Goal: Information Seeking & Learning: Learn about a topic

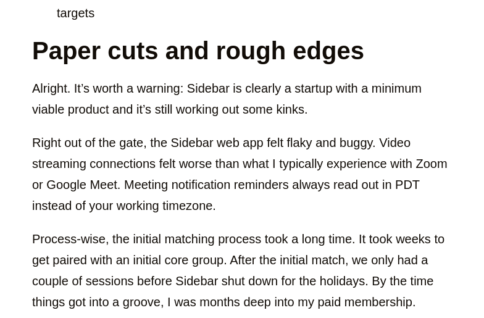
scroll to position [3383, 0]
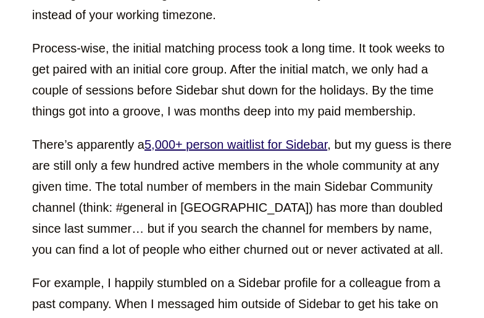
scroll to position [3605, 0]
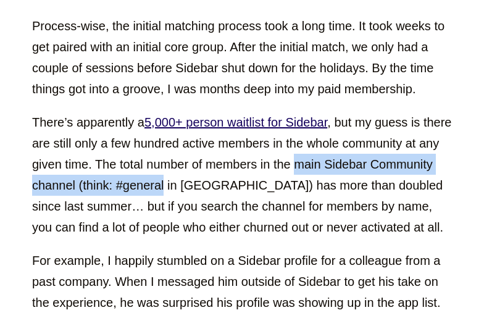
drag, startPoint x: 229, startPoint y: 120, endPoint x: 319, endPoint y: 105, distance: 91.4
click at [319, 112] on p "There’s apparently a 5,000+ person waitlist for Sidebar , but my guess is there…" at bounding box center [242, 175] width 420 height 126
drag, startPoint x: 319, startPoint y: 105, endPoint x: 232, endPoint y: 120, distance: 88.3
click at [232, 120] on p "There’s apparently a 5,000+ person waitlist for Sidebar , but my guess is there…" at bounding box center [242, 175] width 420 height 126
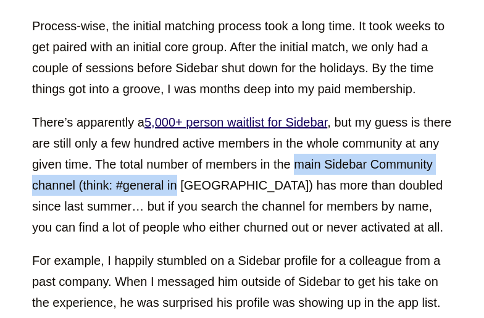
click at [232, 120] on p "There’s apparently a 5,000+ person waitlist for Sidebar , but my guess is there…" at bounding box center [242, 175] width 420 height 126
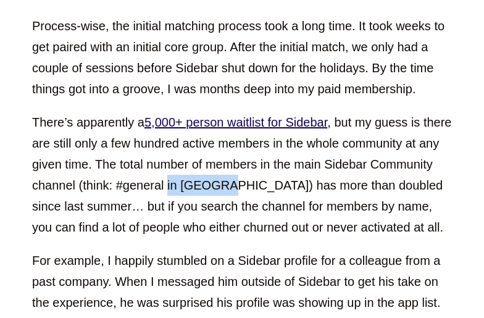
drag, startPoint x: 232, startPoint y: 120, endPoint x: 287, endPoint y: 112, distance: 56.2
click at [287, 112] on p "There’s apparently a 5,000+ person waitlist for Sidebar , but my guess is there…" at bounding box center [242, 175] width 420 height 126
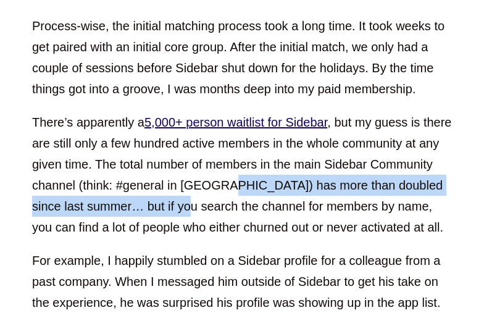
drag, startPoint x: 287, startPoint y: 112, endPoint x: 222, endPoint y: 141, distance: 71.6
click at [222, 141] on p "There’s apparently a 5,000+ person waitlist for Sidebar , but my guess is there…" at bounding box center [242, 175] width 420 height 126
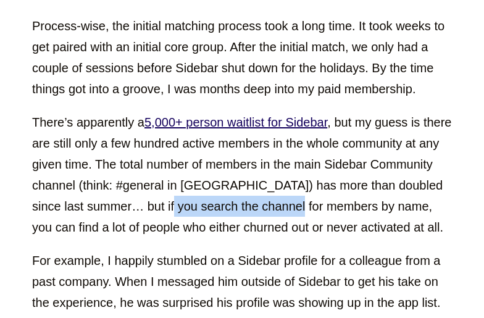
drag, startPoint x: 222, startPoint y: 141, endPoint x: 327, endPoint y: 133, distance: 105.3
click at [327, 133] on p "There’s apparently a 5,000+ person waitlist for Sidebar , but my guess is there…" at bounding box center [242, 175] width 420 height 126
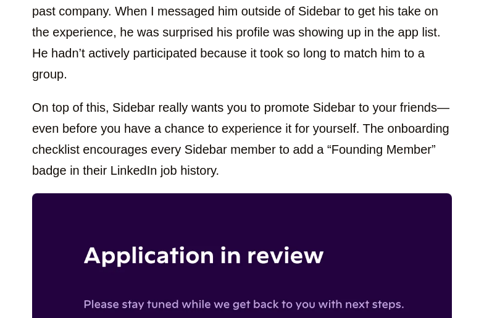
scroll to position [3877, 0]
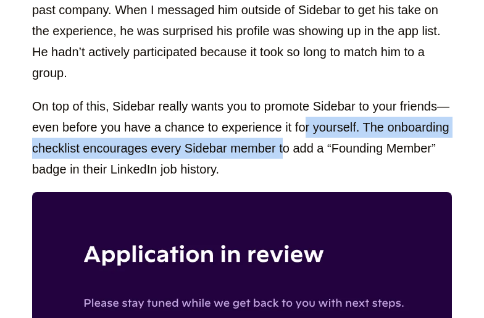
drag, startPoint x: 286, startPoint y: 85, endPoint x: 310, endPoint y: 70, distance: 28.6
click at [310, 96] on p "On top of this, Sidebar really wants you to promote Sidebar to your friends—eve…" at bounding box center [242, 138] width 420 height 84
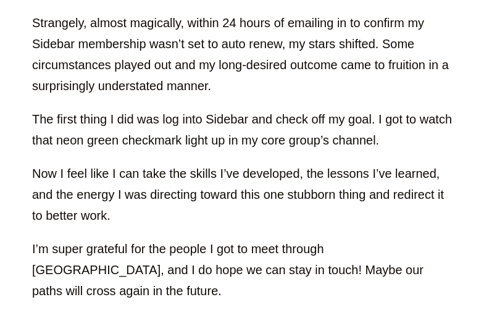
scroll to position [5137, 0]
